Goal: Task Accomplishment & Management: Manage account settings

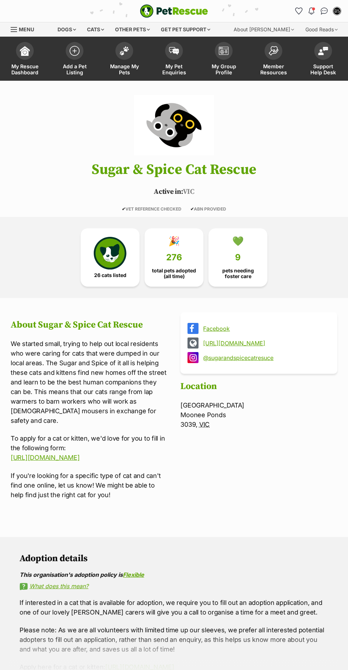
click at [126, 63] on span "Manage My Pets" at bounding box center [124, 69] width 32 height 12
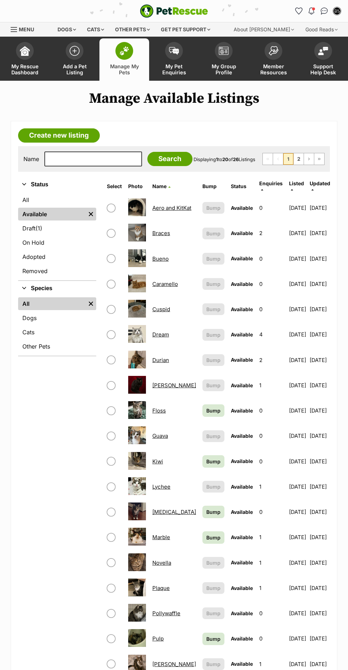
click at [180, 64] on span "My Pet Enquiries" at bounding box center [174, 69] width 32 height 12
